Goal: Task Accomplishment & Management: Use online tool/utility

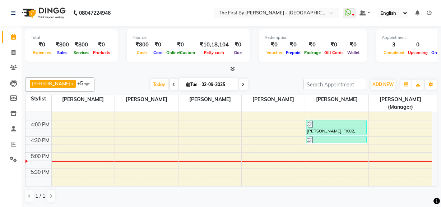
scroll to position [229, 0]
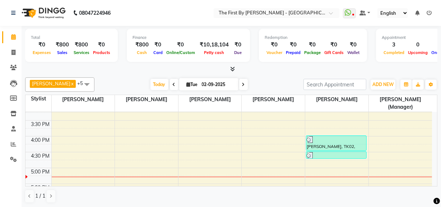
click at [91, 139] on div "8:00 AM 8:30 AM 9:00 AM 9:30 AM 10:00 AM 10:30 AM 11:00 AM 11:30 AM 12:00 PM 12…" at bounding box center [229, 88] width 407 height 411
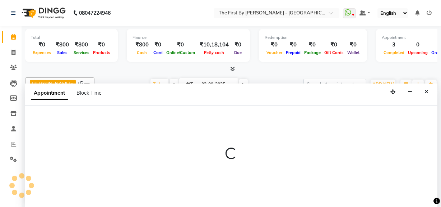
scroll to position [0, 0]
select select "48363"
select select "960"
select select "tentative"
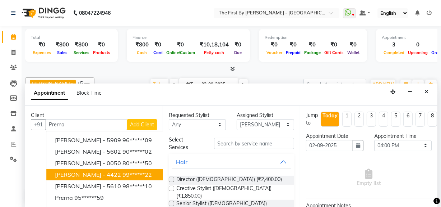
click at [69, 175] on span "[PERSON_NAME] - 4422" at bounding box center [88, 174] width 66 height 7
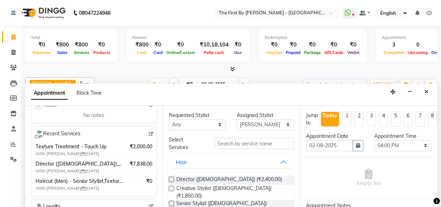
scroll to position [130, 0]
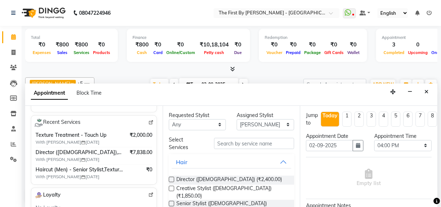
type input "99******22"
click at [247, 139] on input "text" at bounding box center [254, 143] width 80 height 11
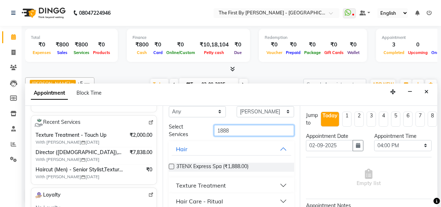
scroll to position [20, 0]
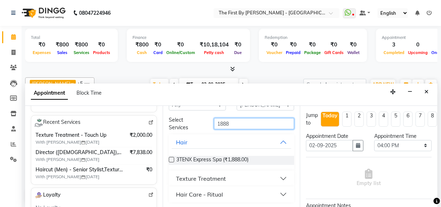
type input "1888"
click at [237, 191] on button "Hair Care - Ritual" at bounding box center [232, 194] width 120 height 13
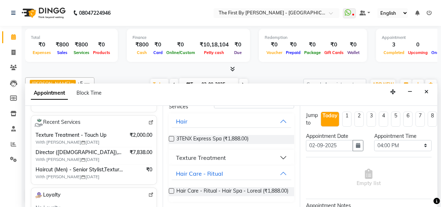
click at [234, 150] on div "Texture Treatment" at bounding box center [232, 158] width 126 height 16
click at [236, 152] on button "Texture Treatment" at bounding box center [232, 157] width 120 height 13
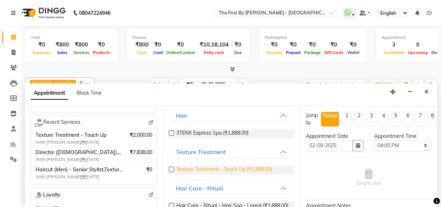
click at [234, 169] on span "Texture Treatment - Touch Up (₹1,888.00)" at bounding box center [225, 169] width 96 height 9
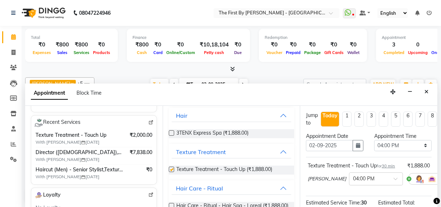
checkbox input "false"
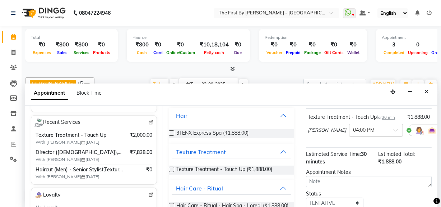
scroll to position [106, 0]
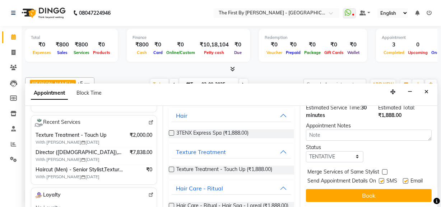
drag, startPoint x: 331, startPoint y: 189, endPoint x: 327, endPoint y: 189, distance: 4.7
click at [329, 189] on button "Book" at bounding box center [369, 195] width 126 height 13
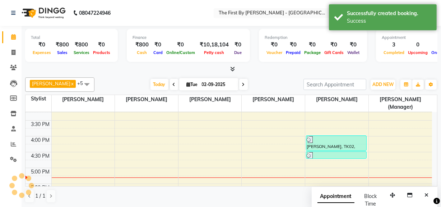
scroll to position [0, 0]
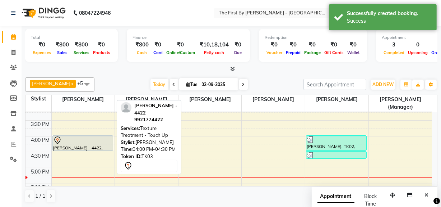
click at [87, 139] on div at bounding box center [82, 140] width 59 height 9
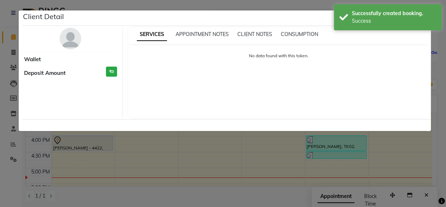
select select "7"
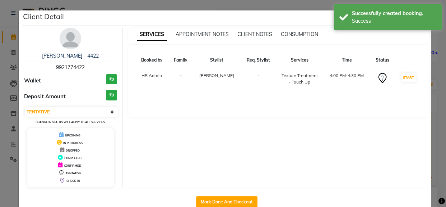
click at [217, 200] on button "Mark Done And Checkout" at bounding box center [226, 202] width 61 height 12
select select "service"
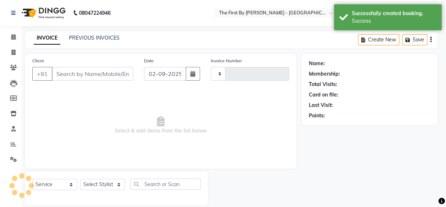
type input "0526"
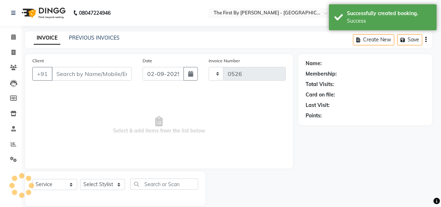
select select "6407"
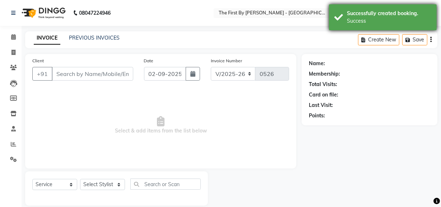
click at [358, 15] on div "Successfully created booking." at bounding box center [389, 14] width 84 height 8
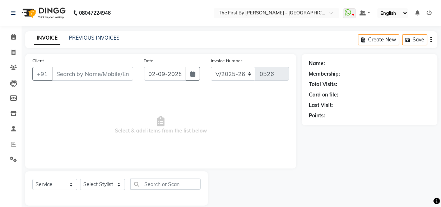
type input "99******22"
select select "48363"
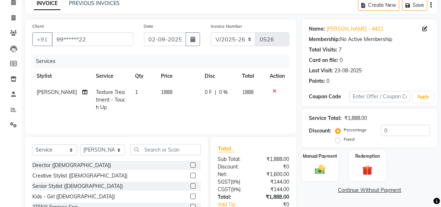
scroll to position [81, 0]
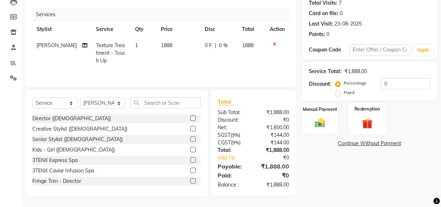
click at [358, 111] on label "Redemption" at bounding box center [368, 108] width 26 height 7
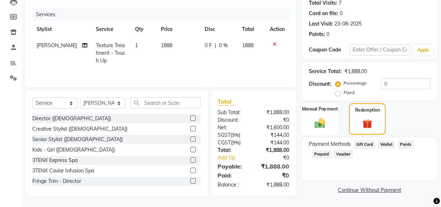
click at [319, 112] on div "Manual Payment" at bounding box center [320, 118] width 38 height 33
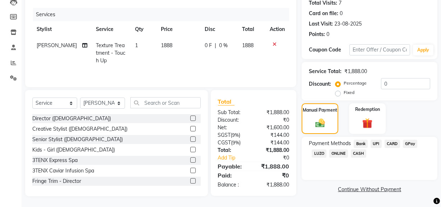
click at [362, 152] on span "CASH" at bounding box center [358, 153] width 15 height 8
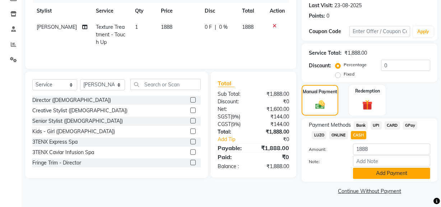
click at [366, 171] on button "Add Payment" at bounding box center [391, 173] width 77 height 11
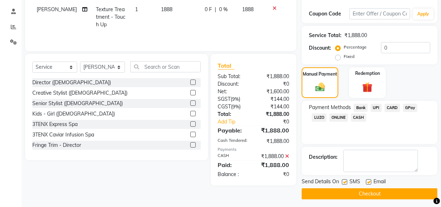
scroll to position [120, 0]
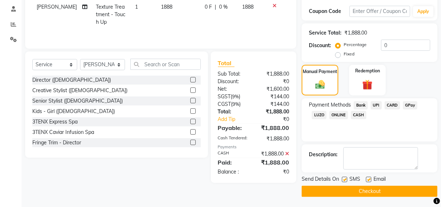
click at [363, 187] on button "Checkout" at bounding box center [370, 190] width 136 height 11
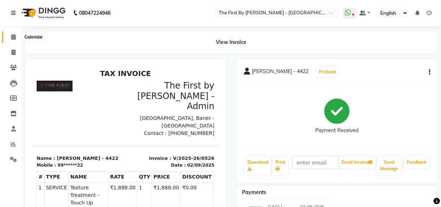
click at [14, 39] on icon at bounding box center [13, 36] width 5 height 5
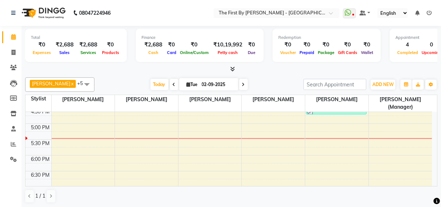
scroll to position [261, 0]
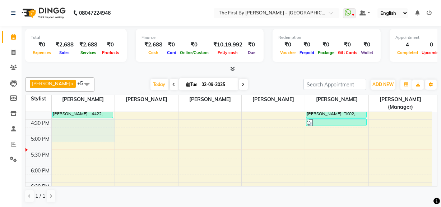
drag, startPoint x: 90, startPoint y: 123, endPoint x: 68, endPoint y: 139, distance: 27.0
click at [68, 139] on div "8:00 AM 8:30 AM 9:00 AM 9:30 AM 10:00 AM 10:30 AM 11:00 AM 11:30 AM 12:00 PM 12…" at bounding box center [229, 55] width 407 height 411
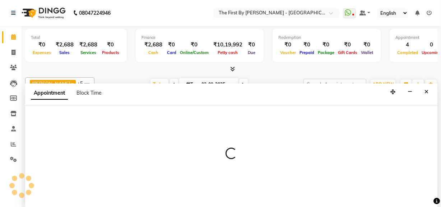
select select "48363"
select select "990"
select select "tentative"
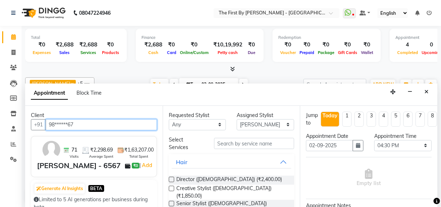
type input "98******67"
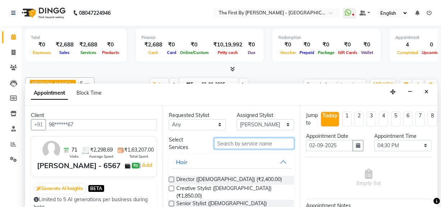
click at [248, 139] on input "text" at bounding box center [254, 143] width 80 height 11
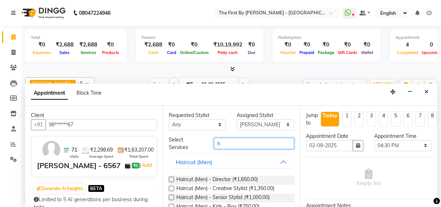
scroll to position [0, 0]
click at [238, 143] on input "h" at bounding box center [254, 143] width 80 height 11
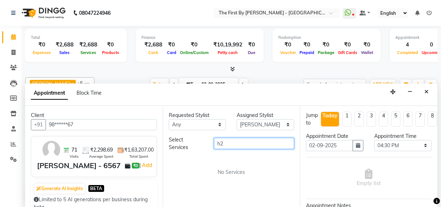
type input "h"
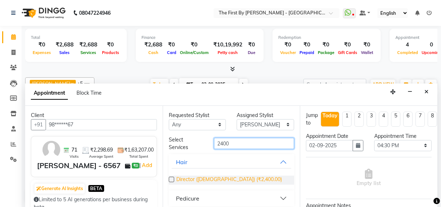
type input "2400"
click at [214, 182] on span "Director ([DEMOGRAPHIC_DATA]) (₹2,400.00)" at bounding box center [230, 179] width 106 height 9
checkbox input "false"
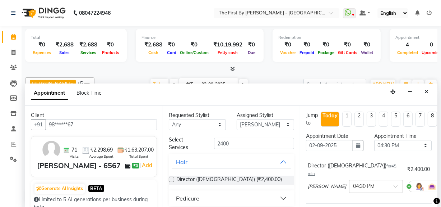
click at [258, 152] on div "Select Services 2400 Hair Director ([DEMOGRAPHIC_DATA]) (₹2,400.00) Pedicure" at bounding box center [232, 171] width 126 height 70
click at [260, 145] on input "2400" at bounding box center [254, 143] width 80 height 11
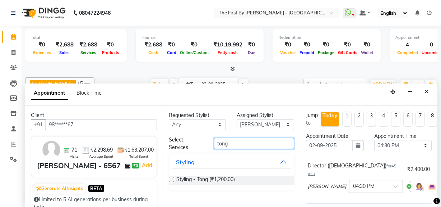
type input "tong"
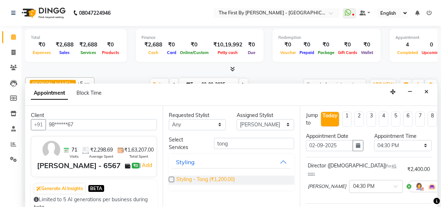
click at [225, 176] on span "Styling - Tong (₹1,200.00)" at bounding box center [206, 179] width 59 height 9
checkbox input "false"
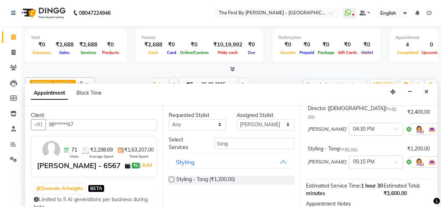
scroll to position [140, 0]
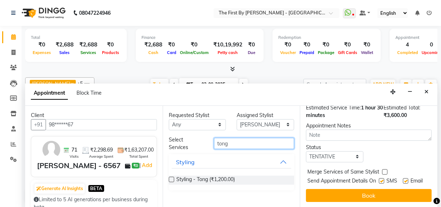
click at [271, 142] on input "tong" at bounding box center [254, 143] width 80 height 11
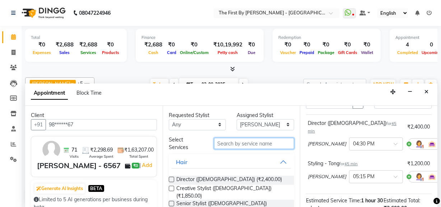
scroll to position [75, 0]
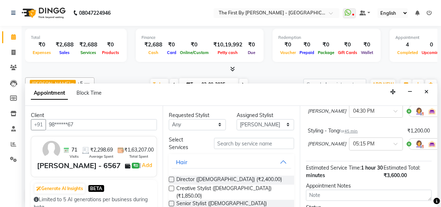
click at [441, 141] on icon at bounding box center [448, 143] width 4 height 5
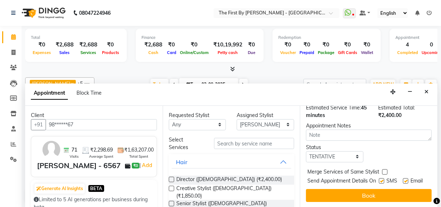
scroll to position [106, 0]
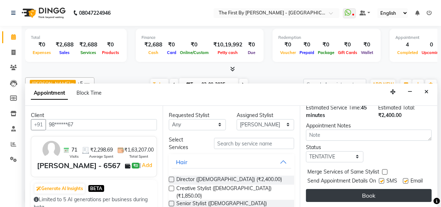
click at [404, 189] on button "Book" at bounding box center [369, 195] width 126 height 13
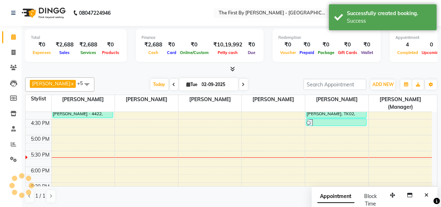
scroll to position [0, 0]
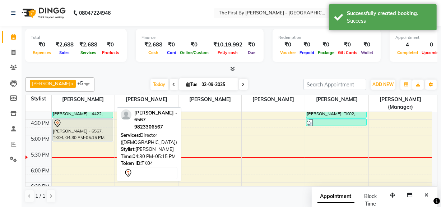
click at [102, 130] on div "[PERSON_NAME] - 6567, TK04, 04:30 PM-05:15 PM, Director ([DEMOGRAPHIC_DATA])" at bounding box center [83, 130] width 60 height 22
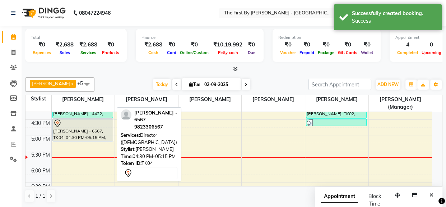
select select "7"
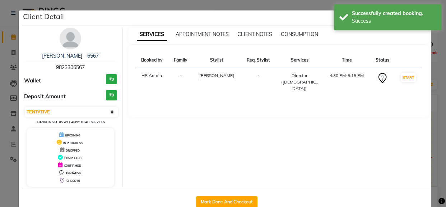
drag, startPoint x: 352, startPoint y: 18, endPoint x: 321, endPoint y: 124, distance: 110.9
click at [346, 42] on body "08047224946 Select Location × The First By [PERSON_NAME] - [GEOGRAPHIC_DATA], […" at bounding box center [223, 103] width 446 height 207
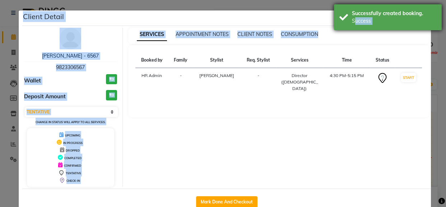
click at [337, 26] on div "Successfully created booking. Success" at bounding box center [388, 17] width 108 height 26
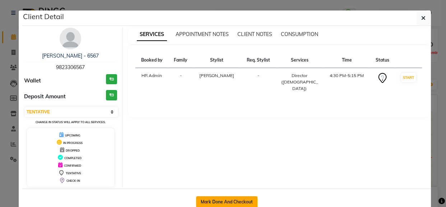
click at [234, 200] on button "Mark Done And Checkout" at bounding box center [226, 202] width 61 height 12
select select "service"
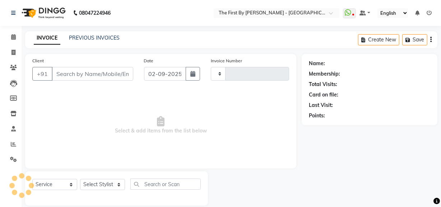
scroll to position [9, 0]
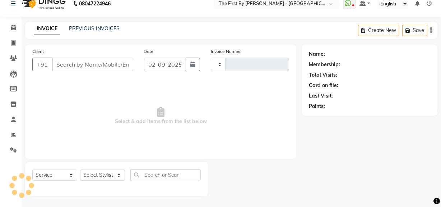
type input "0527"
select select "6407"
type input "98******67"
select select "48363"
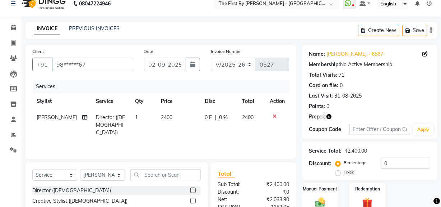
scroll to position [81, 0]
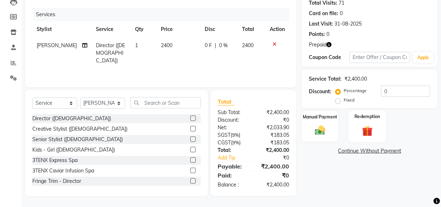
click at [355, 126] on div "Redemption" at bounding box center [368, 126] width 38 height 32
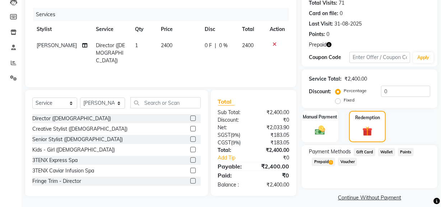
click at [329, 161] on span "Prepaid 1" at bounding box center [323, 161] width 23 height 8
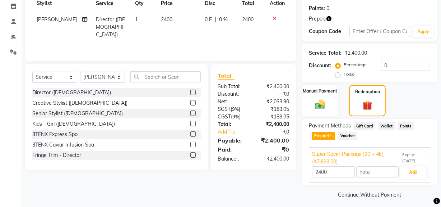
scroll to position [110, 0]
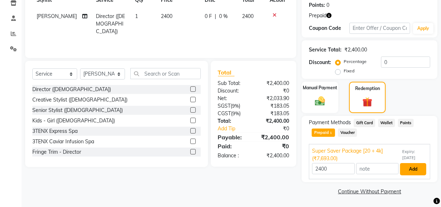
click at [410, 170] on button "Add" at bounding box center [413, 169] width 26 height 12
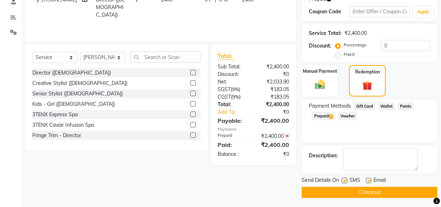
scroll to position [128, 0]
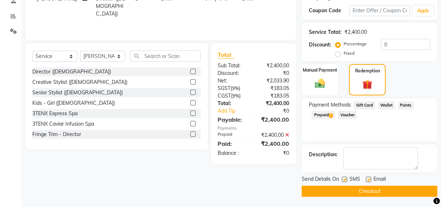
click at [387, 191] on button "Checkout" at bounding box center [370, 190] width 136 height 11
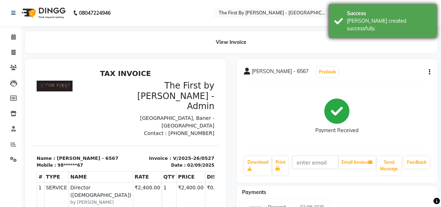
click at [425, 7] on div "Success [PERSON_NAME] created successfully." at bounding box center [383, 20] width 108 height 33
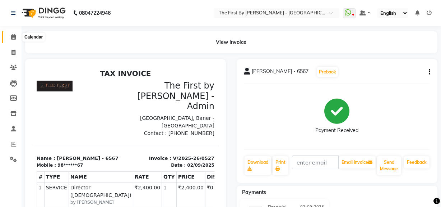
click at [18, 38] on span at bounding box center [13, 37] width 13 height 8
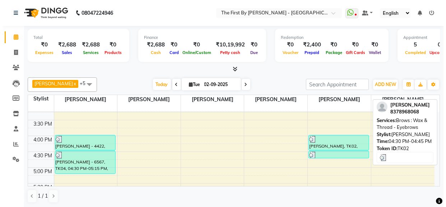
scroll to position [205, 0]
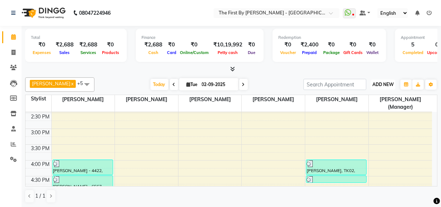
click at [385, 85] on span "ADD NEW" at bounding box center [383, 84] width 21 height 5
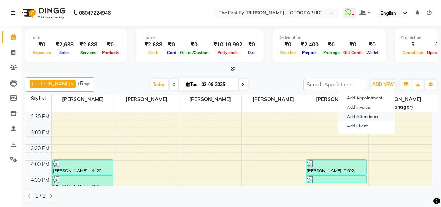
click at [371, 114] on link "Add Attendance" at bounding box center [367, 116] width 57 height 9
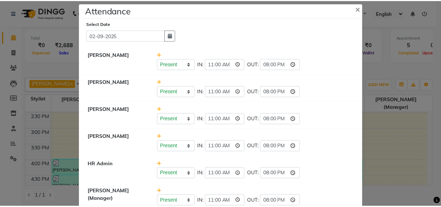
scroll to position [0, 0]
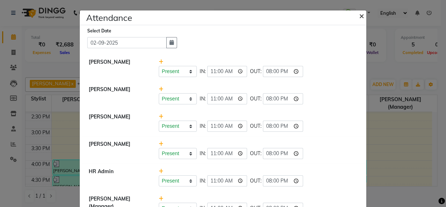
click at [359, 17] on span "×" at bounding box center [361, 15] width 5 height 11
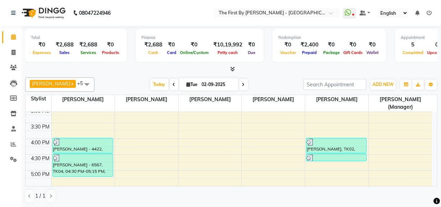
scroll to position [237, 0]
